Goal: Task Accomplishment & Management: Use online tool/utility

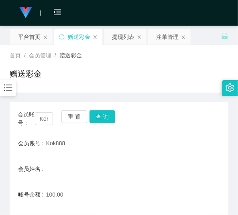
scroll to position [22, 0]
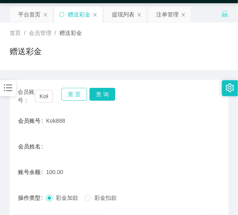
drag, startPoint x: 70, startPoint y: 90, endPoint x: 66, endPoint y: 81, distance: 9.9
click at [70, 91] on button "重 置" at bounding box center [74, 94] width 26 height 13
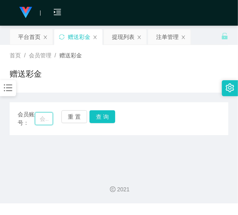
click at [50, 114] on input "text" at bounding box center [44, 118] width 18 height 13
paste input "KengBen123"
type input "KengBen123"
click at [95, 119] on button "查 询" at bounding box center [103, 116] width 26 height 13
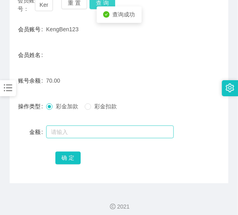
scroll to position [119, 0]
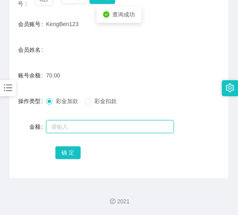
click at [88, 127] on input "text" at bounding box center [110, 127] width 128 height 13
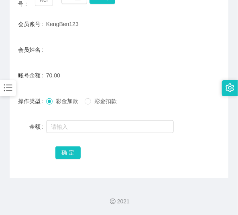
click at [90, 106] on div "彩金加款 彩金扣款" at bounding box center [110, 101] width 128 height 16
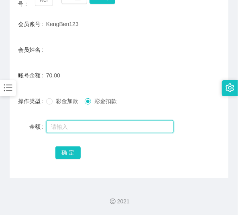
click at [97, 122] on input "text" at bounding box center [110, 127] width 128 height 13
type input "70"
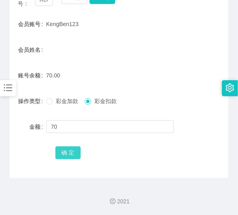
click at [71, 157] on button "确 定" at bounding box center [68, 153] width 26 height 13
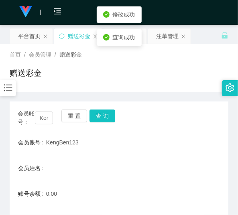
scroll to position [0, 0]
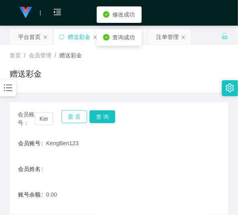
click at [65, 117] on button "重 置" at bounding box center [74, 116] width 26 height 13
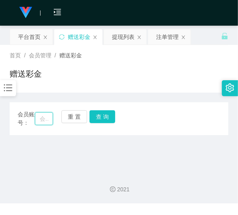
click at [47, 119] on input "text" at bounding box center [44, 118] width 18 height 13
paste input "sam0623"
type input "sam0623"
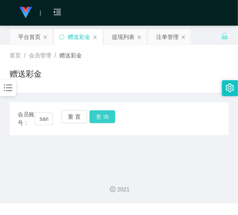
click at [93, 120] on button "查 询" at bounding box center [103, 116] width 26 height 13
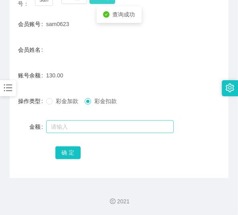
scroll to position [119, 0]
click at [81, 127] on input "text" at bounding box center [110, 127] width 128 height 13
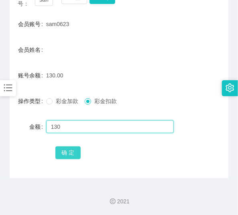
type input "130"
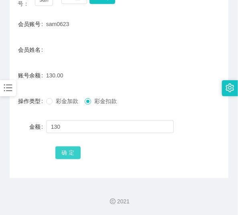
click at [74, 147] on button "确 定" at bounding box center [68, 153] width 26 height 13
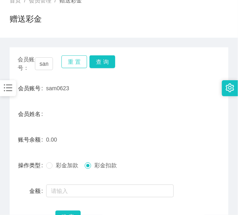
scroll to position [55, 0]
click at [72, 63] on button "重 置" at bounding box center [74, 62] width 26 height 13
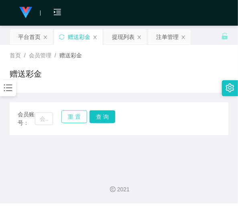
scroll to position [0, 0]
click at [40, 116] on input "text" at bounding box center [44, 118] width 18 height 13
paste input "wei3424"
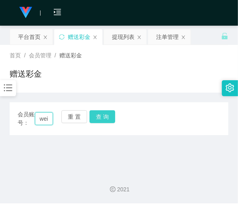
scroll to position [0, 12]
type input "wei3424"
click at [101, 117] on button "查 询" at bounding box center [103, 116] width 26 height 13
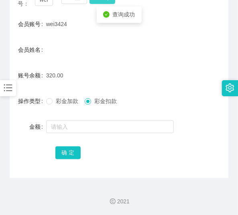
scroll to position [119, 0]
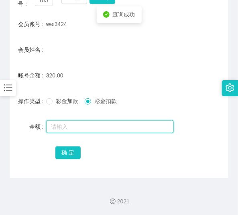
click at [92, 127] on input "text" at bounding box center [110, 127] width 128 height 13
type input "320"
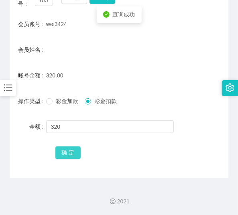
click at [71, 153] on button "确 定" at bounding box center [68, 153] width 26 height 13
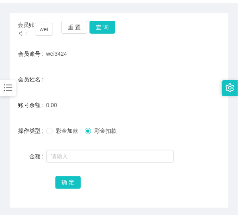
scroll to position [87, 0]
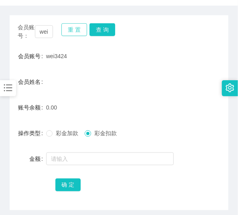
click at [66, 28] on button "重 置" at bounding box center [74, 29] width 26 height 13
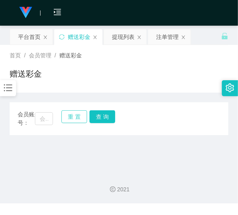
scroll to position [0, 0]
click at [41, 114] on input "text" at bounding box center [44, 118] width 18 height 13
paste input "169697685"
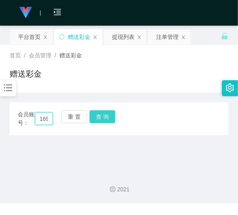
scroll to position [0, 18]
type input "169697685"
click at [101, 118] on button "查 询" at bounding box center [103, 116] width 26 height 13
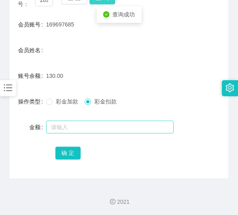
scroll to position [119, 0]
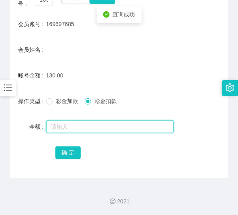
click at [90, 125] on input "text" at bounding box center [110, 127] width 128 height 13
type input "130"
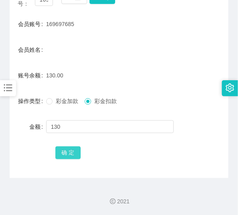
click at [69, 147] on button "确 定" at bounding box center [68, 153] width 26 height 13
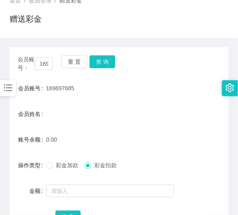
scroll to position [55, 0]
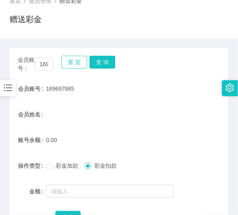
click at [82, 65] on button "重 置" at bounding box center [74, 62] width 26 height 13
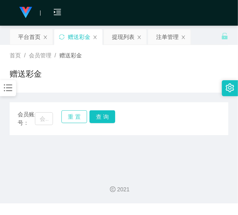
scroll to position [0, 0]
drag, startPoint x: 43, startPoint y: 115, endPoint x: 48, endPoint y: 116, distance: 5.6
click at [43, 115] on input "text" at bounding box center [44, 118] width 18 height 13
paste input "Lowrongzu"
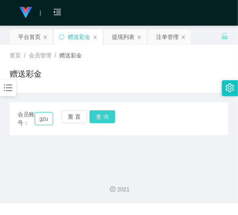
type input "Lowrongzu"
click at [92, 116] on button "查 询" at bounding box center [103, 116] width 26 height 13
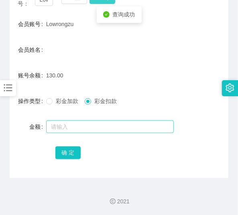
scroll to position [119, 0]
click at [89, 123] on input "text" at bounding box center [110, 127] width 128 height 13
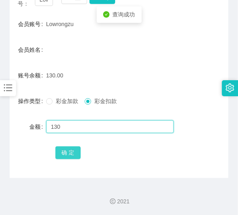
type input "130"
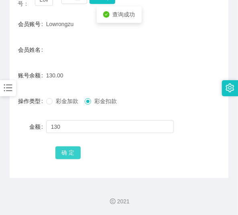
click at [70, 158] on button "确 定" at bounding box center [68, 153] width 26 height 13
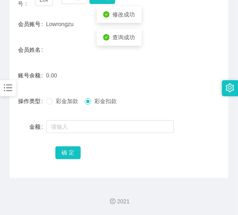
click at [76, 92] on form "会员账号 Lowrongzu 会员姓名 账号余额 0.00 操作类型 彩金加款 彩金扣款 金额 确 定" at bounding box center [119, 88] width 219 height 145
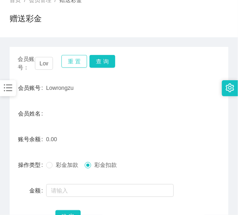
scroll to position [55, 0]
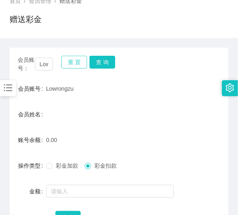
click at [72, 68] on button "重 置" at bounding box center [74, 62] width 26 height 13
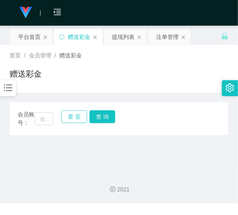
scroll to position [0, 0]
click at [44, 121] on input "text" at bounding box center [44, 118] width 18 height 13
paste input "janice5017"
type input "janice5017"
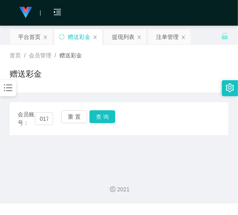
scroll to position [0, 0]
click at [117, 121] on div "会员账号： janice5017 重 置 查 询" at bounding box center [119, 118] width 219 height 17
click at [110, 121] on button "查 询" at bounding box center [103, 116] width 26 height 13
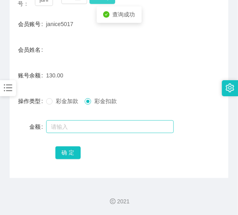
scroll to position [119, 0]
click at [101, 126] on input "text" at bounding box center [110, 127] width 128 height 13
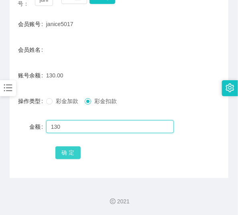
type input "130"
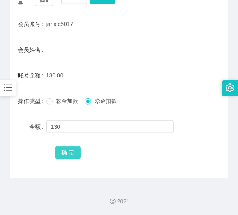
click at [78, 150] on button "确 定" at bounding box center [68, 153] width 26 height 13
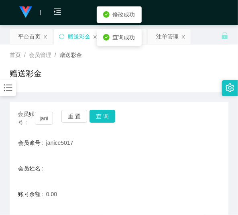
scroll to position [0, 0]
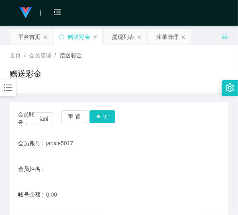
click at [30, 68] on h1 "赠送彩金" at bounding box center [26, 74] width 32 height 12
drag, startPoint x: 82, startPoint y: 118, endPoint x: 74, endPoint y: 122, distance: 9.9
click at [82, 118] on button "重 置" at bounding box center [74, 116] width 26 height 13
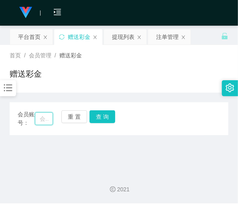
click at [50, 121] on input "text" at bounding box center [44, 118] width 18 height 13
paste input "samuel7789"
type input "samuel7789"
click at [100, 117] on button "查 询" at bounding box center [103, 116] width 26 height 13
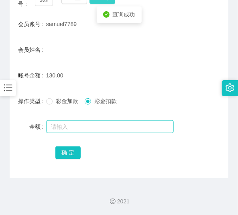
scroll to position [119, 0]
click at [90, 125] on input "text" at bounding box center [110, 127] width 128 height 13
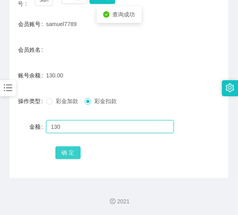
type input "130"
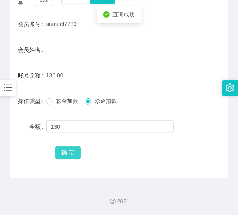
click at [74, 155] on button "确 定" at bounding box center [68, 153] width 26 height 13
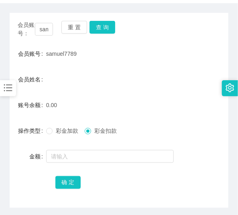
scroll to position [87, 0]
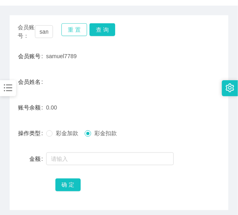
click at [66, 33] on button "重 置" at bounding box center [74, 29] width 26 height 13
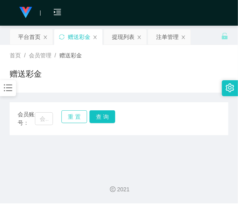
scroll to position [0, 0]
click at [46, 121] on input "text" at bounding box center [44, 118] width 18 height 13
paste input "Eehan"
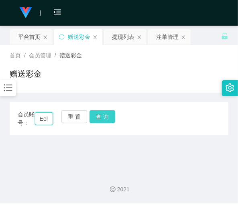
scroll to position [0, 6]
type input "Eehan"
click at [105, 112] on button "查 询" at bounding box center [103, 116] width 26 height 13
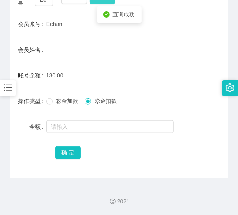
scroll to position [119, 0]
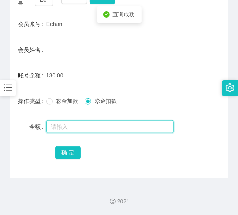
click at [90, 124] on input "text" at bounding box center [110, 127] width 128 height 13
type input "130"
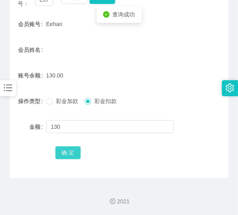
drag, startPoint x: 70, startPoint y: 156, endPoint x: 81, endPoint y: 147, distance: 14.2
click at [70, 155] on button "确 定" at bounding box center [68, 153] width 26 height 13
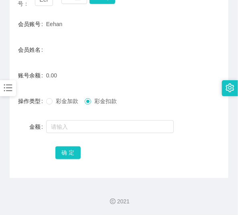
click at [57, 43] on div "会员姓名" at bounding box center [119, 50] width 219 height 16
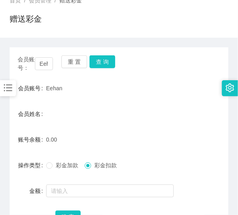
scroll to position [55, 0]
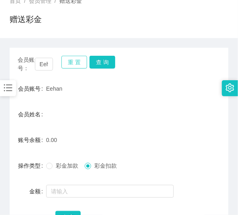
click at [79, 58] on button "重 置" at bounding box center [74, 62] width 26 height 13
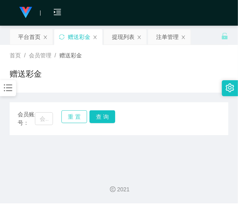
scroll to position [0, 0]
click at [47, 119] on input "text" at bounding box center [44, 118] width 18 height 13
paste input "JESS0123"
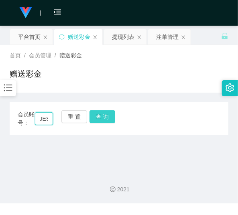
scroll to position [0, 14]
type input "JESS0123"
click at [100, 115] on button "查 询" at bounding box center [103, 116] width 26 height 13
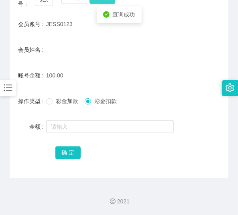
scroll to position [119, 0]
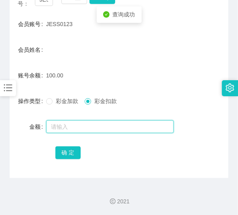
click at [97, 126] on input "text" at bounding box center [110, 127] width 128 height 13
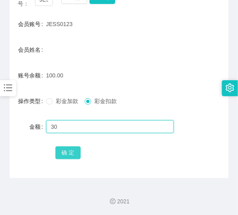
type input "30"
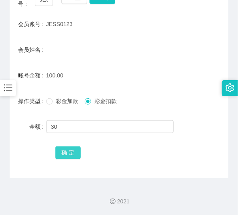
click at [67, 147] on button "确 定" at bounding box center [68, 153] width 26 height 13
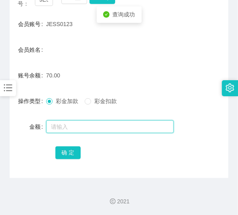
click at [63, 128] on input "text" at bounding box center [110, 127] width 128 height 13
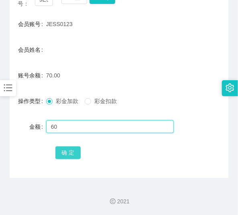
type input "60"
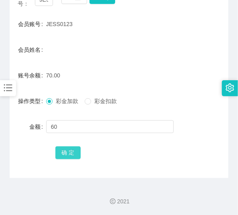
click at [73, 155] on button "确 定" at bounding box center [68, 153] width 26 height 13
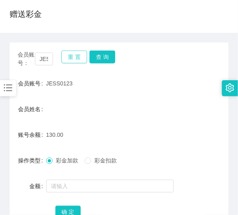
scroll to position [55, 0]
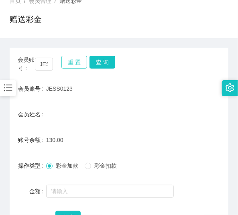
click at [79, 59] on button "重 置" at bounding box center [74, 62] width 26 height 13
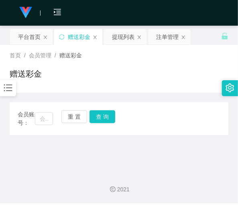
click at [53, 114] on div "会员账号： 重 置 查 询" at bounding box center [119, 118] width 219 height 17
click at [51, 116] on input "text" at bounding box center [44, 118] width 18 height 13
paste input "AshleyChua0319"
type input "AshleyChua0319"
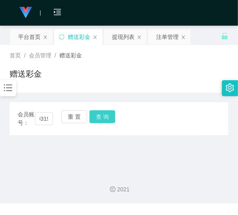
click at [96, 119] on button "查 询" at bounding box center [103, 116] width 26 height 13
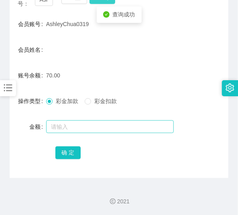
scroll to position [119, 0]
click at [94, 127] on input "text" at bounding box center [110, 127] width 128 height 13
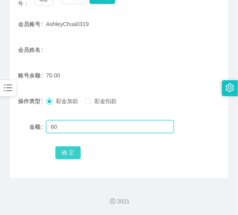
type input "60"
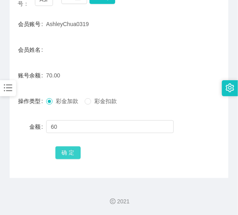
click at [74, 151] on button "确 定" at bounding box center [68, 153] width 26 height 13
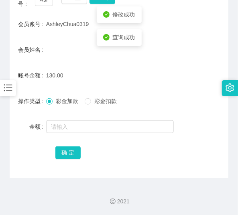
click at [102, 84] on form "会员账号 AshleyChua0319 会员姓名 账号余额 130.00 操作类型 彩金加款 彩金扣款 金额 确 定" at bounding box center [119, 88] width 219 height 145
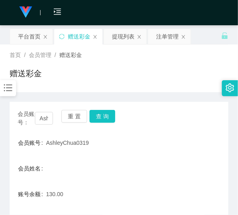
scroll to position [0, 0]
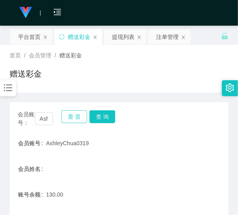
click at [72, 113] on button "重 置" at bounding box center [74, 116] width 26 height 13
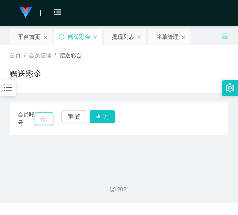
click at [48, 121] on input "text" at bounding box center [44, 118] width 18 height 13
paste input "JESS0123"
type input "JESS0123"
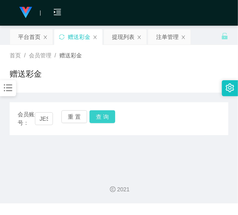
click at [107, 118] on button "查 询" at bounding box center [103, 116] width 26 height 13
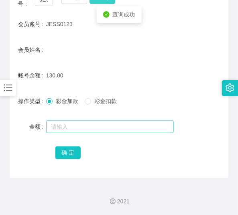
scroll to position [119, 0]
click at [97, 126] on input "text" at bounding box center [110, 127] width 128 height 13
type input "130"
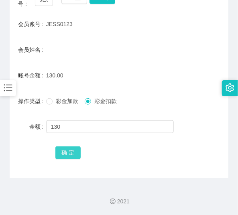
click at [74, 155] on button "确 定" at bounding box center [68, 153] width 26 height 13
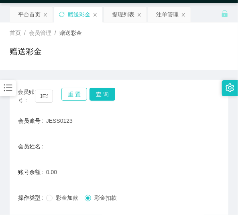
scroll to position [22, 0]
click at [77, 97] on button "重 置" at bounding box center [74, 94] width 26 height 13
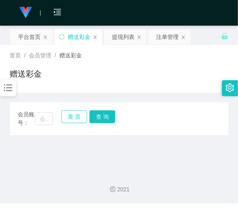
scroll to position [0, 0]
drag, startPoint x: 43, startPoint y: 118, endPoint x: 65, endPoint y: 118, distance: 22.5
click at [43, 118] on input "text" at bounding box center [44, 118] width 18 height 13
paste input "🍀姓名【As Per IC】: [PERSON_NAME] 🍀性别：女 🍀年龄: 36 🍀账户名称： [PERSON_NAME] 🍀 账号：161127239…"
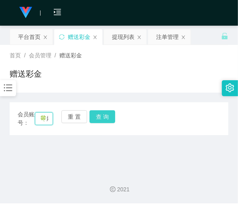
scroll to position [0, 375]
type input "🍀姓名【As Per IC】: [PERSON_NAME] 🍀性别：女 🍀年龄: 36 🍀账户名称： [PERSON_NAME] 🍀 账号：161127239…"
click at [98, 117] on button "查 询" at bounding box center [103, 116] width 26 height 13
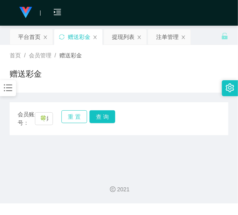
click at [66, 114] on button "重 置" at bounding box center [74, 116] width 26 height 13
click at [46, 123] on input "text" at bounding box center [44, 118] width 18 height 13
paste input "AshleyChua0319"
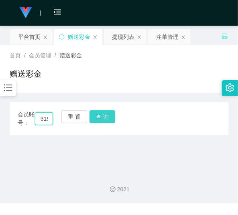
type input "AshleyChua0319"
click at [98, 118] on button "查 询" at bounding box center [103, 116] width 26 height 13
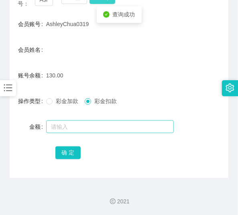
scroll to position [119, 0]
click at [82, 123] on input "text" at bounding box center [110, 127] width 128 height 13
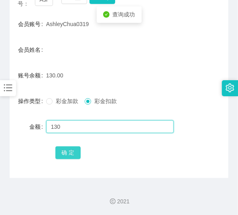
type input "130"
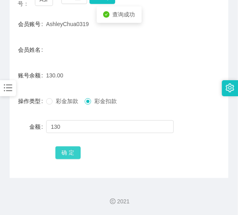
click at [69, 150] on button "确 定" at bounding box center [68, 153] width 26 height 13
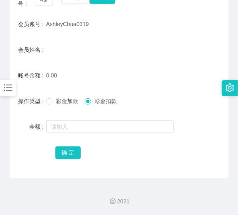
scroll to position [87, 0]
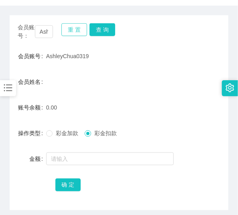
click at [76, 31] on button "重 置" at bounding box center [74, 29] width 26 height 13
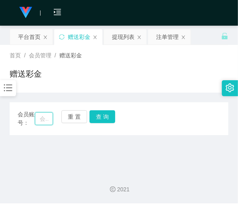
click at [42, 117] on input "text" at bounding box center [44, 118] width 18 height 13
paste input "derenteo98"
type input "derenteo98"
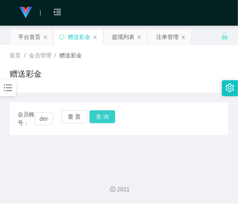
click at [93, 119] on button "查 询" at bounding box center [103, 116] width 26 height 13
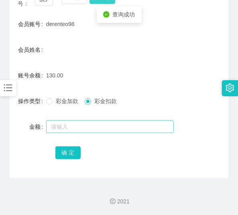
scroll to position [119, 0]
click at [92, 124] on input "text" at bounding box center [110, 127] width 128 height 13
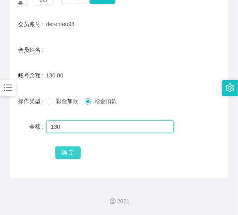
type input "130"
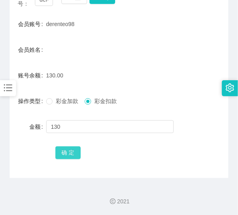
click at [75, 153] on button "确 定" at bounding box center [68, 153] width 26 height 13
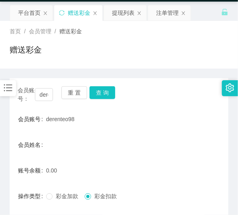
scroll to position [22, 0]
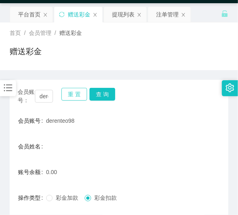
click at [69, 92] on button "重 置" at bounding box center [74, 94] width 26 height 13
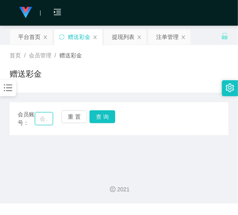
click at [46, 121] on input "text" at bounding box center [44, 118] width 18 height 13
paste input "jiayou1314"
type input "jiayou1314"
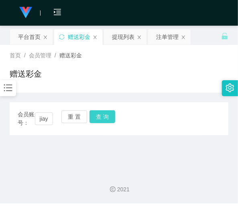
click at [97, 123] on button "查 询" at bounding box center [103, 116] width 26 height 13
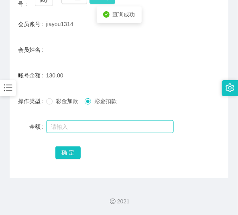
scroll to position [119, 0]
click at [95, 130] on input "text" at bounding box center [110, 127] width 128 height 13
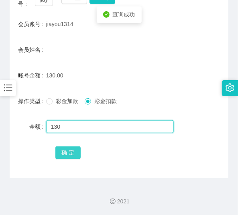
type input "130"
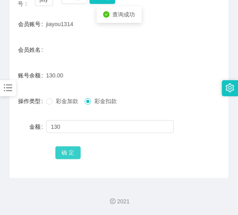
click at [66, 151] on button "确 定" at bounding box center [68, 153] width 26 height 13
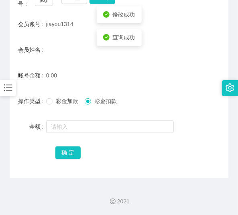
click at [67, 58] on form "会员账号 jiayou1314 会员姓名 账号余额 0.00 操作类型 彩金加款 彩金扣款 金额 确 定" at bounding box center [119, 88] width 219 height 145
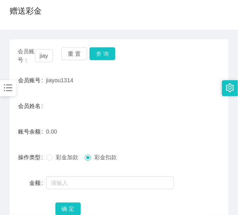
scroll to position [55, 0]
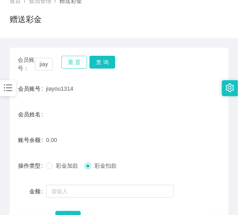
click at [71, 61] on button "重 置" at bounding box center [74, 62] width 26 height 13
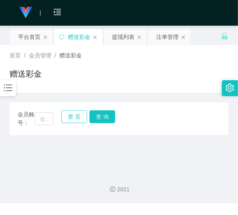
scroll to position [0, 0]
click at [49, 117] on input "text" at bounding box center [44, 118] width 18 height 13
paste input "0169126382"
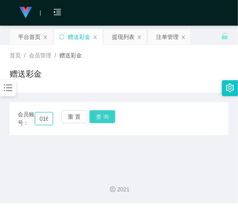
scroll to position [0, 22]
type input "0169126382"
click at [98, 111] on button "查 询" at bounding box center [103, 116] width 26 height 13
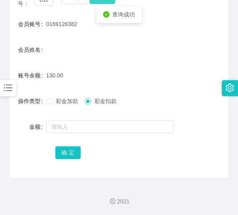
scroll to position [119, 0]
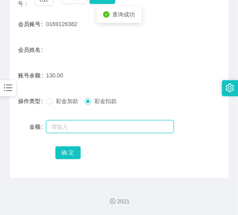
click at [91, 125] on input "text" at bounding box center [110, 127] width 128 height 13
type input "130"
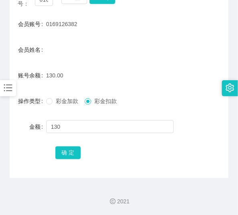
click at [75, 161] on div "会员账号： 0169126382 重 置 查 询 会员账号 0169126382 会员姓名 账号余额 130.00 操作类型 彩金加款 彩金扣款 金额 130…" at bounding box center [119, 80] width 219 height 195
click at [70, 153] on button "确 定" at bounding box center [68, 153] width 26 height 13
click at [174, 185] on div "2021" at bounding box center [119, 196] width 238 height 37
click at [117, 181] on div "2021" at bounding box center [119, 196] width 238 height 37
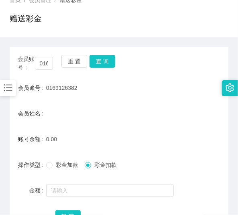
scroll to position [55, 0]
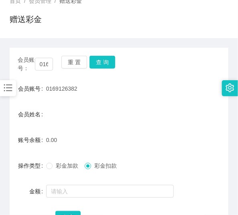
click at [119, 172] on div "彩金加款 彩金扣款" at bounding box center [110, 166] width 128 height 16
click at [74, 65] on button "重 置" at bounding box center [74, 62] width 26 height 13
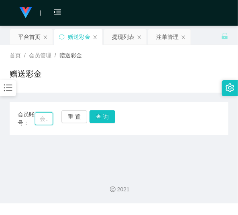
click at [47, 116] on input "text" at bounding box center [44, 118] width 18 height 13
paste input "cynthialiew"
type input "cynthialiew"
click at [97, 115] on button "查 询" at bounding box center [103, 116] width 26 height 13
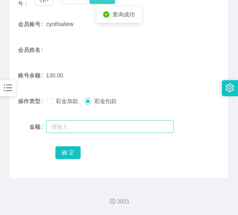
scroll to position [119, 0]
click at [84, 130] on input "text" at bounding box center [110, 127] width 128 height 13
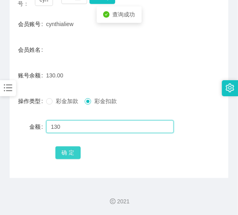
type input "130"
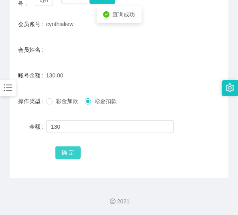
click at [69, 147] on button "确 定" at bounding box center [68, 153] width 26 height 13
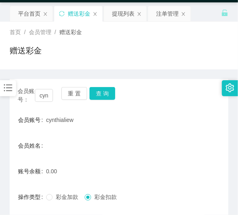
scroll to position [22, 0]
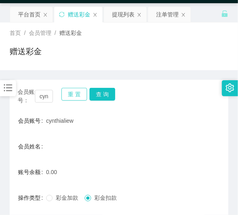
drag, startPoint x: 80, startPoint y: 93, endPoint x: 73, endPoint y: 79, distance: 15.1
click at [80, 93] on button "重 置" at bounding box center [74, 94] width 26 height 13
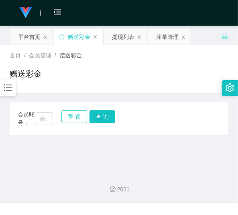
scroll to position [0, 0]
click at [42, 120] on input "text" at bounding box center [44, 118] width 18 height 13
paste input "Po6928"
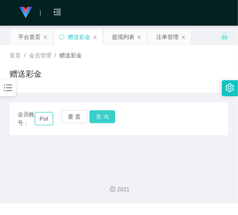
scroll to position [0, 10]
type input "Po6928"
click at [105, 122] on button "查 询" at bounding box center [103, 116] width 26 height 13
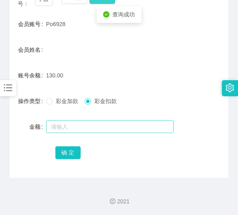
scroll to position [119, 0]
click at [95, 129] on input "text" at bounding box center [110, 127] width 128 height 13
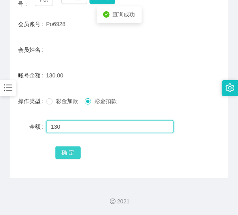
type input "130"
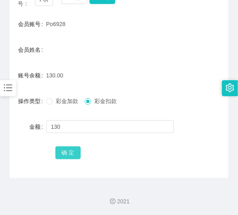
click at [63, 155] on button "确 定" at bounding box center [68, 153] width 26 height 13
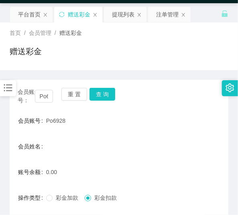
scroll to position [22, 0]
click at [69, 89] on button "重 置" at bounding box center [74, 94] width 26 height 13
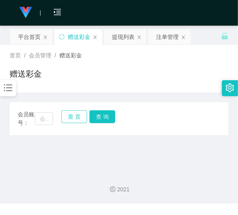
scroll to position [0, 0]
click at [41, 121] on input "text" at bounding box center [44, 118] width 18 height 13
paste input "Hi1234"
type input "Hi1234"
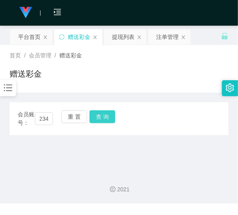
click at [102, 121] on button "查 询" at bounding box center [103, 116] width 26 height 13
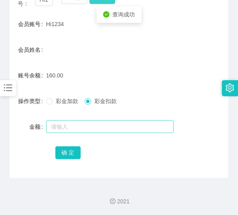
scroll to position [119, 0]
click at [94, 129] on input "text" at bounding box center [110, 127] width 128 height 13
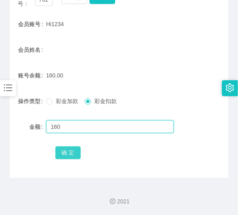
type input "160"
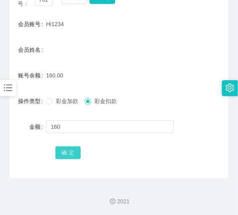
click at [65, 149] on button "确 定" at bounding box center [68, 153] width 26 height 13
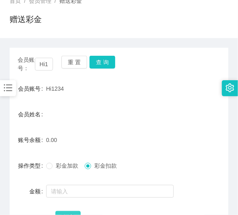
scroll to position [55, 0]
click at [77, 67] on button "重 置" at bounding box center [74, 62] width 26 height 13
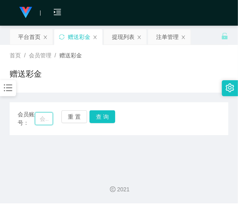
click at [39, 119] on input "text" at bounding box center [44, 118] width 18 height 13
paste input "Jeffery8101"
type input "Jeffery8101"
click at [96, 119] on button "查 询" at bounding box center [103, 116] width 26 height 13
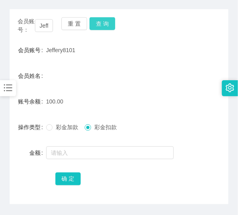
scroll to position [87, 0]
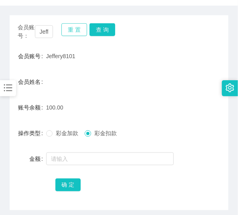
click at [83, 33] on button "重 置" at bounding box center [74, 29] width 26 height 13
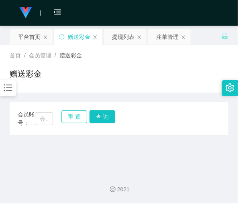
scroll to position [0, 0]
click at [37, 114] on input "text" at bounding box center [44, 118] width 18 height 13
paste input "Jeffery8101"
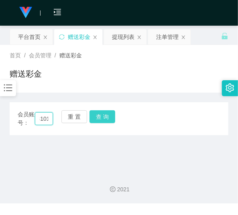
type input "Jeffery8101"
click at [111, 121] on button "查 询" at bounding box center [103, 116] width 26 height 13
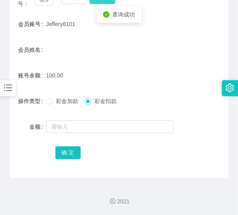
scroll to position [119, 0]
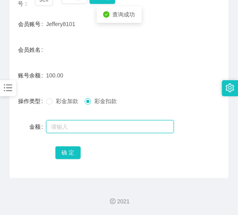
click at [76, 130] on input "text" at bounding box center [110, 127] width 128 height 13
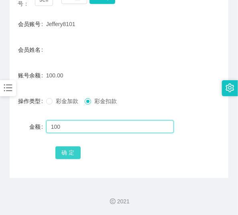
type input "100"
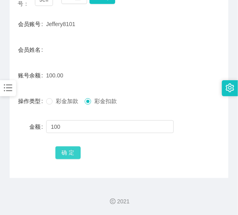
drag, startPoint x: 70, startPoint y: 155, endPoint x: 70, endPoint y: 151, distance: 4.0
click at [70, 155] on button "确 定" at bounding box center [68, 153] width 26 height 13
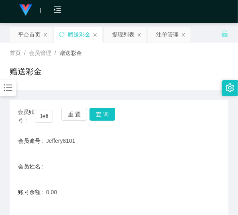
scroll to position [0, 0]
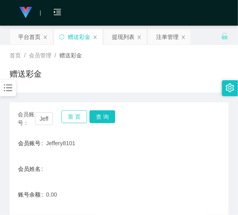
click at [78, 111] on button "重 置" at bounding box center [74, 116] width 26 height 13
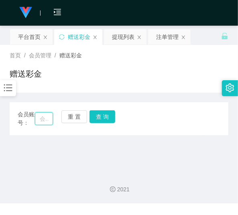
click at [45, 123] on input "text" at bounding box center [44, 118] width 18 height 13
paste input "tweetyfl"
type input "tweetyfl"
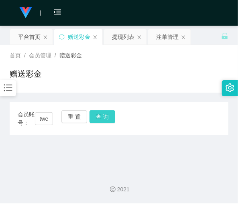
click at [104, 121] on button "查 询" at bounding box center [103, 116] width 26 height 13
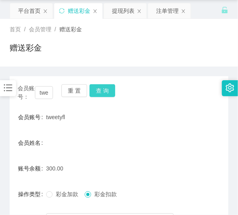
scroll to position [22, 0]
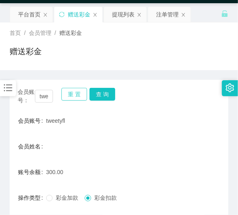
click at [77, 97] on button "重 置" at bounding box center [74, 94] width 26 height 13
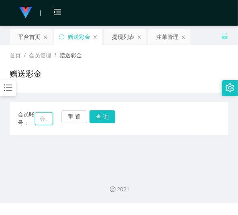
click at [47, 113] on input "text" at bounding box center [44, 118] width 18 height 13
paste input "uidmais"
type input "uidmais"
click at [105, 118] on button "查 询" at bounding box center [103, 116] width 26 height 13
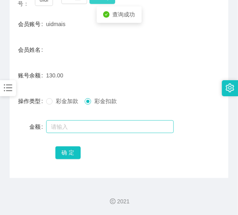
scroll to position [119, 0]
click at [93, 129] on input "text" at bounding box center [110, 127] width 128 height 13
type input "130"
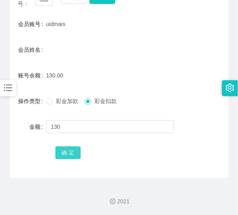
click at [78, 151] on button "确 定" at bounding box center [68, 153] width 26 height 13
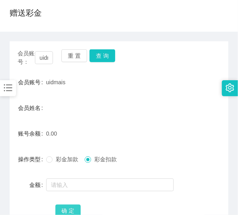
scroll to position [55, 0]
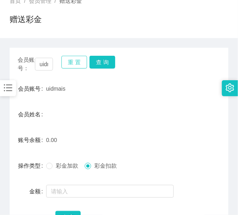
click at [82, 67] on button "重 置" at bounding box center [74, 62] width 26 height 13
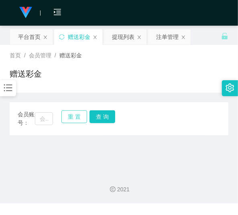
scroll to position [0, 0]
click at [41, 113] on input "text" at bounding box center [44, 118] width 18 height 13
paste input "tweetyfl"
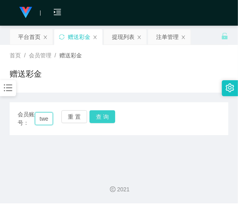
scroll to position [0, 11]
type input "tweetyfl"
click at [107, 117] on button "查 询" at bounding box center [103, 116] width 26 height 13
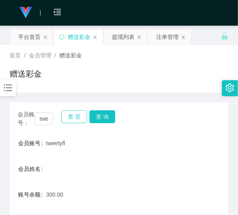
click at [69, 119] on button "重 置" at bounding box center [74, 116] width 26 height 13
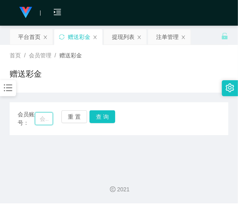
click at [41, 112] on input "text" at bounding box center [44, 118] width 18 height 13
paste input "ttttt"
type input "ttttt"
click at [103, 115] on button "查 询" at bounding box center [103, 116] width 26 height 13
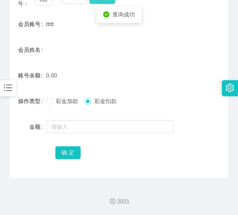
scroll to position [119, 0]
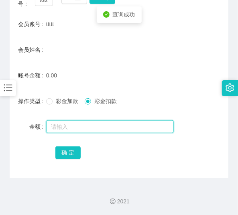
click at [92, 127] on input "text" at bounding box center [110, 127] width 128 height 13
type input "300"
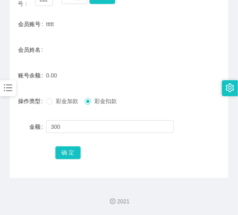
click at [43, 106] on div "操作类型" at bounding box center [28, 101] width 37 height 16
click at [55, 103] on span "彩金加款" at bounding box center [67, 101] width 29 height 6
click at [69, 153] on button "确 定" at bounding box center [68, 153] width 26 height 13
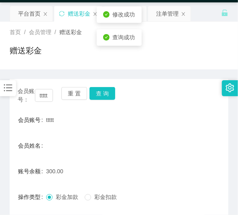
scroll to position [22, 0]
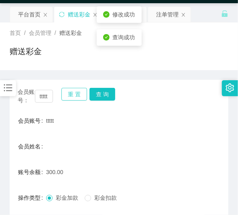
click at [65, 97] on button "重 置" at bounding box center [74, 94] width 26 height 13
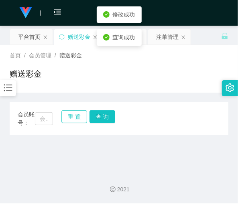
scroll to position [0, 0]
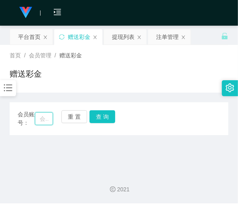
click at [49, 115] on input "text" at bounding box center [44, 118] width 18 height 13
paste input "ttttt"
type input "ttttt"
click at [101, 118] on button "查 询" at bounding box center [103, 116] width 26 height 13
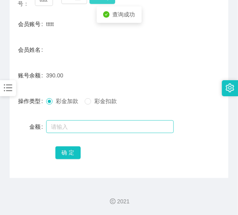
scroll to position [119, 0]
click at [79, 129] on input "text" at bounding box center [110, 127] width 128 height 13
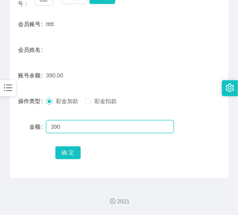
type input "390"
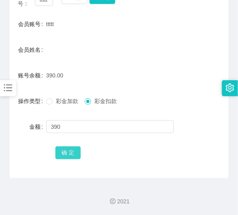
click at [75, 157] on button "确 定" at bounding box center [68, 153] width 26 height 13
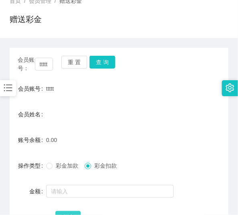
scroll to position [55, 0]
click at [81, 63] on button "重 置" at bounding box center [74, 62] width 26 height 13
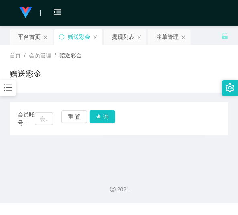
click at [42, 125] on div "会员账号：" at bounding box center [35, 118] width 35 height 17
click at [46, 121] on input "text" at bounding box center [44, 118] width 18 height 13
paste input "收款人全名【AS PER IC】：khoo hock seng 年龄：60 性别：男 银行名称：hong leong bank 银行账户：[PHONE_NUM…"
type input "收款人全名【AS PER IC】：khoo hock seng 年龄：60 性别：男 银行名称：hong leong bank 银行账户：[PHONE_NUM…"
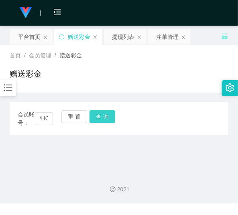
click at [104, 117] on button "查 询" at bounding box center [103, 116] width 26 height 13
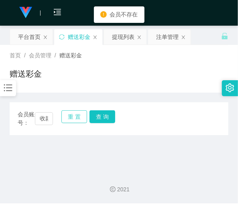
click at [78, 119] on button "重 置" at bounding box center [74, 116] width 26 height 13
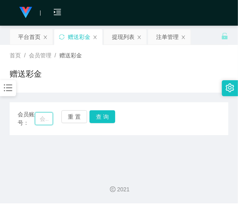
click at [45, 122] on input "text" at bounding box center [44, 118] width 18 height 13
paste input "0169331543"
type input "0169331543"
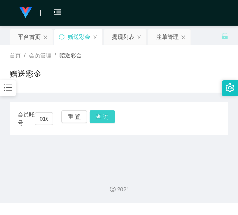
click at [93, 117] on button "查 询" at bounding box center [103, 116] width 26 height 13
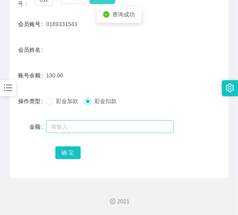
scroll to position [119, 0]
click at [91, 125] on input "text" at bounding box center [110, 127] width 128 height 13
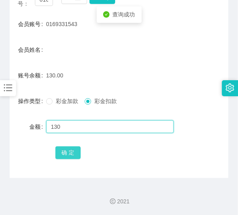
type input "130"
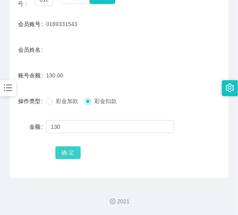
click at [59, 155] on button "确 定" at bounding box center [68, 153] width 26 height 13
